Goal: Task Accomplishment & Management: Complete application form

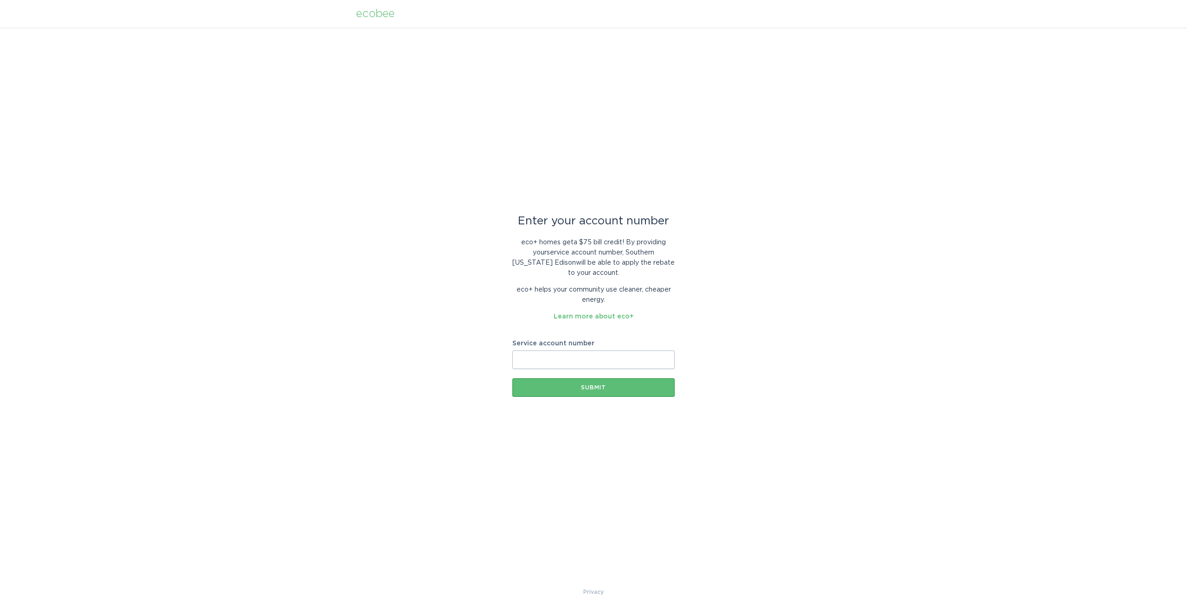
click at [542, 358] on input "Service account number" at bounding box center [593, 360] width 162 height 19
paste input "953113790210"
type input "953113790210"
click at [551, 393] on button "Submit" at bounding box center [593, 387] width 162 height 19
